Goal: Task Accomplishment & Management: Manage account settings

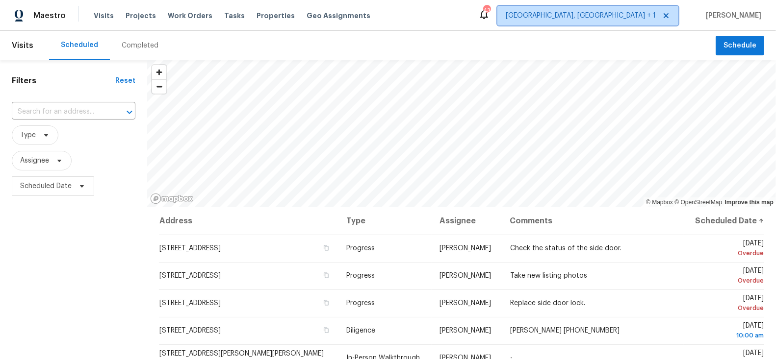
click at [648, 20] on span "[GEOGRAPHIC_DATA], [GEOGRAPHIC_DATA] + 1" at bounding box center [581, 16] width 150 height 10
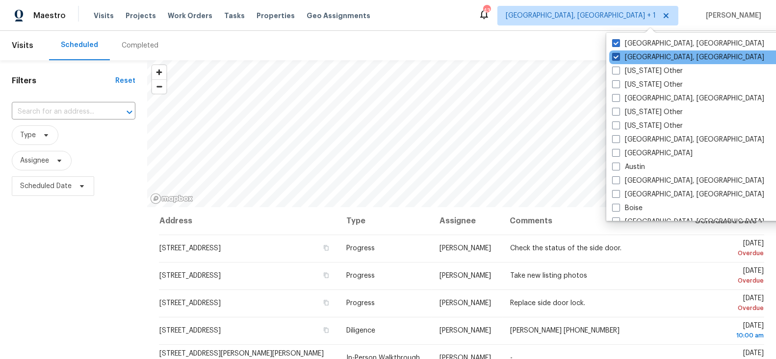
click at [617, 56] on span at bounding box center [616, 57] width 8 height 8
click at [617, 56] on input "[GEOGRAPHIC_DATA], [GEOGRAPHIC_DATA]" at bounding box center [615, 55] width 6 height 6
checkbox input "false"
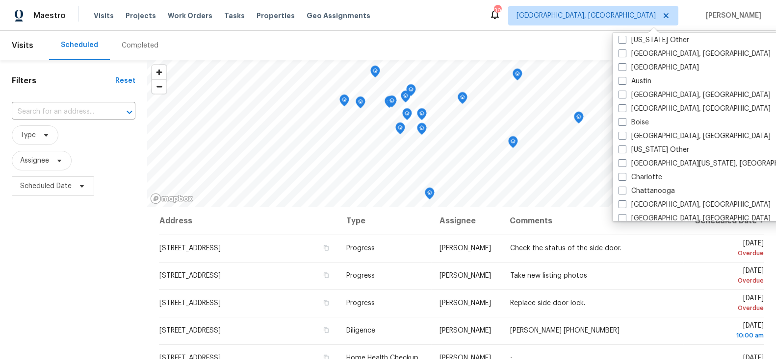
scroll to position [87, 0]
click at [621, 175] on span at bounding box center [622, 176] width 8 height 8
click at [621, 175] on input "Charlotte" at bounding box center [621, 175] width 6 height 6
checkbox input "true"
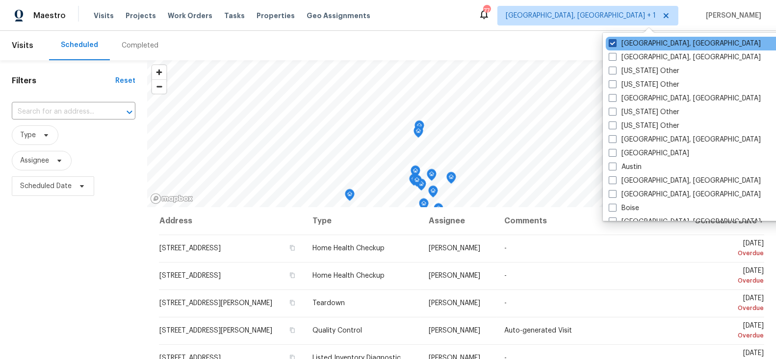
click at [613, 44] on span at bounding box center [613, 43] width 8 height 8
click at [613, 44] on input "[GEOGRAPHIC_DATA], [GEOGRAPHIC_DATA]" at bounding box center [612, 42] width 6 height 6
checkbox input "false"
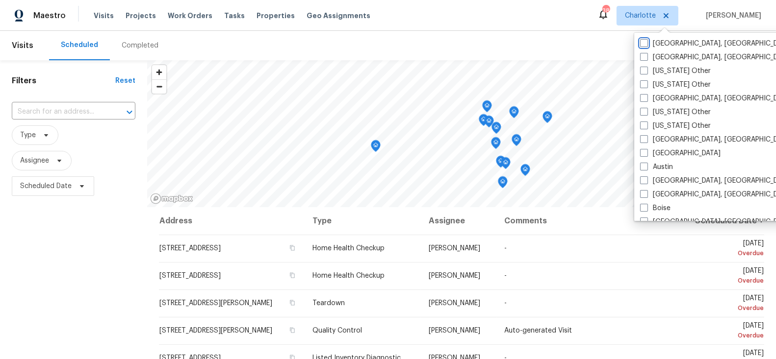
click at [44, 137] on icon at bounding box center [46, 135] width 8 height 8
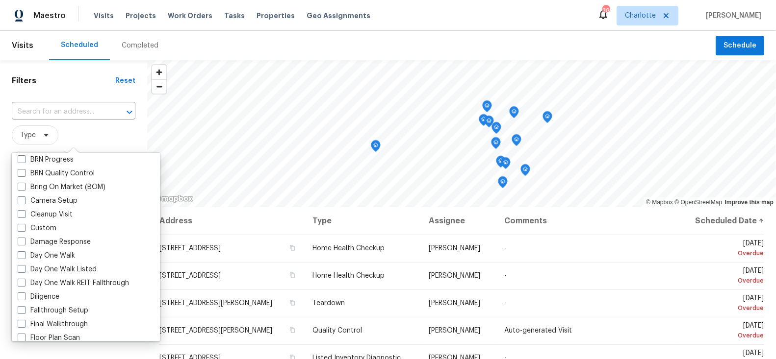
scroll to position [89, 0]
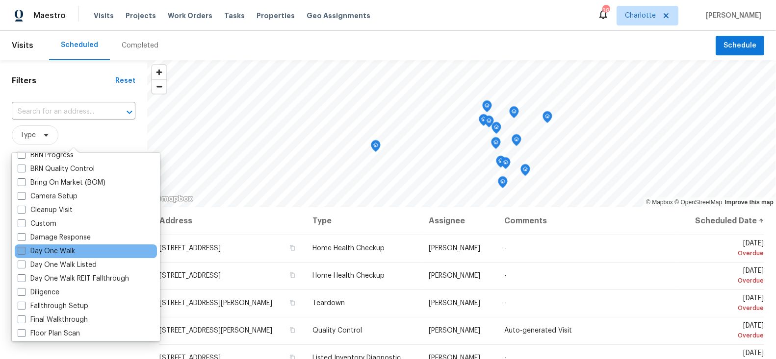
click at [24, 251] on span at bounding box center [22, 251] width 8 height 8
click at [24, 251] on input "Day One Walk" at bounding box center [21, 250] width 6 height 6
checkbox input "true"
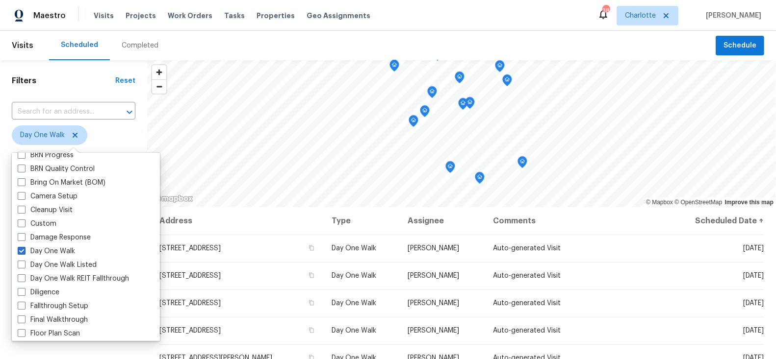
click at [105, 141] on span "Day One Walk" at bounding box center [74, 136] width 124 height 20
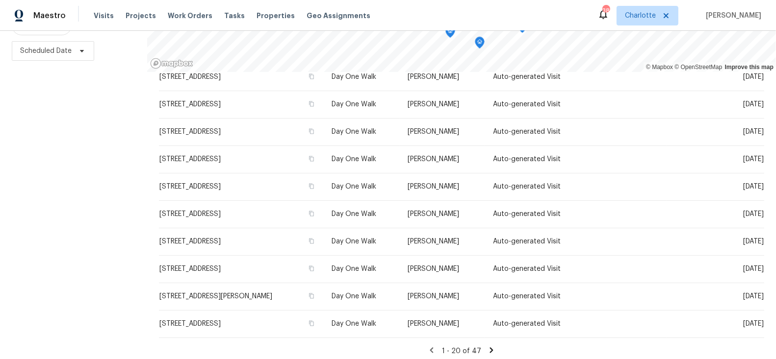
scroll to position [315, 0]
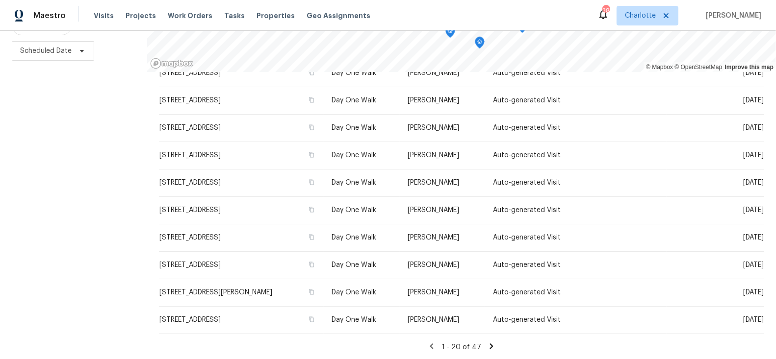
click at [490, 346] on icon at bounding box center [491, 346] width 3 height 5
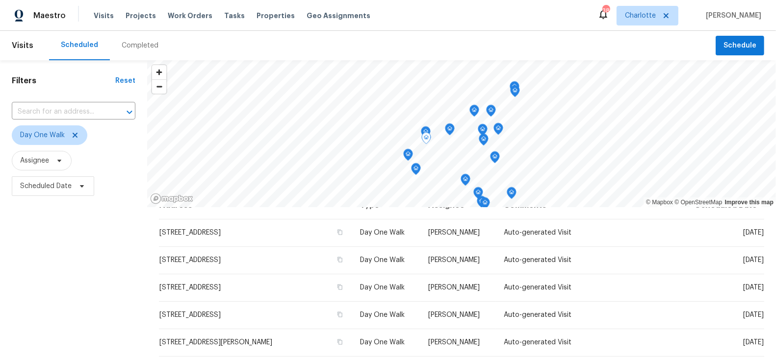
scroll to position [0, 0]
